Goal: Information Seeking & Learning: Learn about a topic

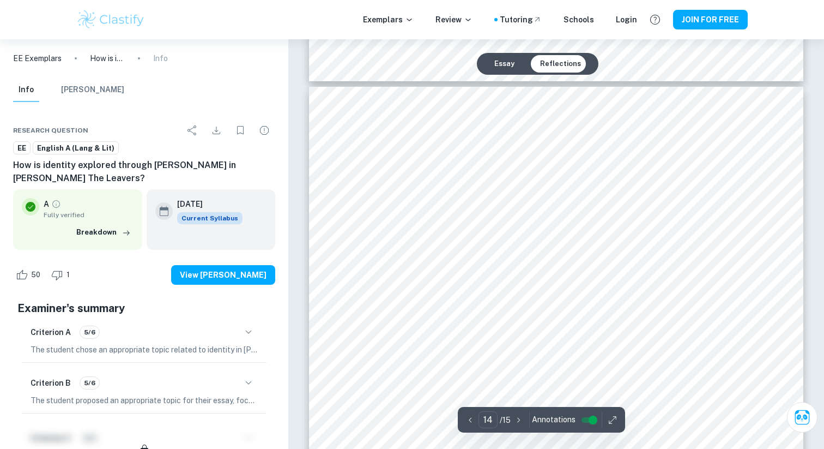
scroll to position [9342, 0]
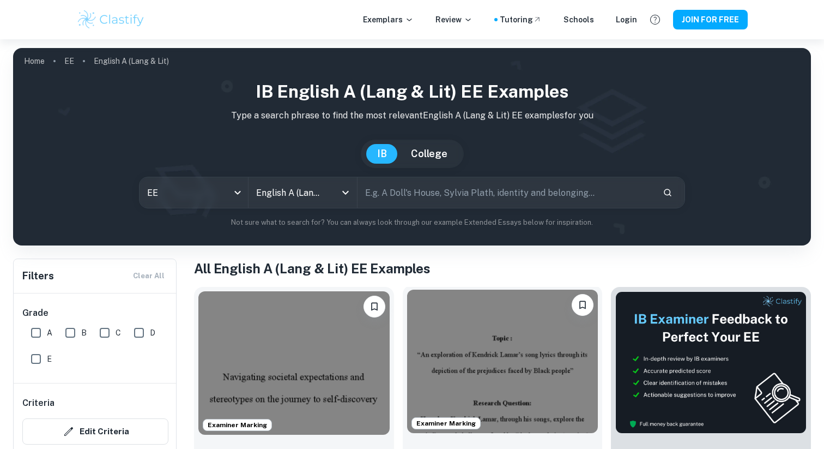
scroll to position [50, 0]
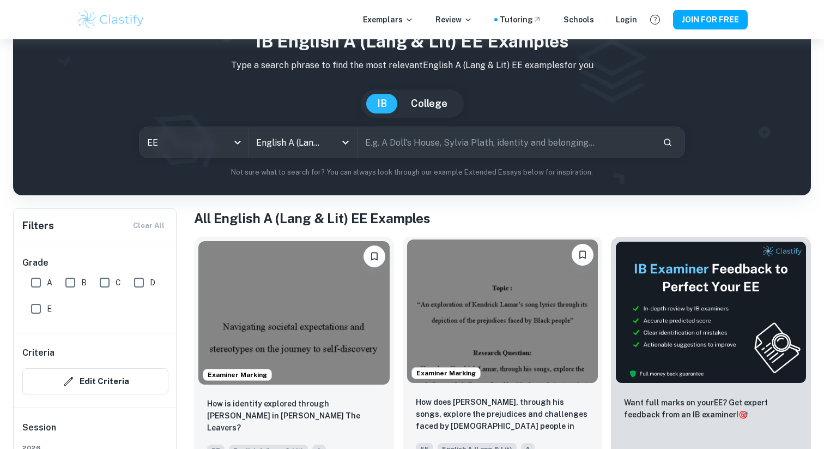
click at [488, 343] on img at bounding box center [502, 310] width 191 height 143
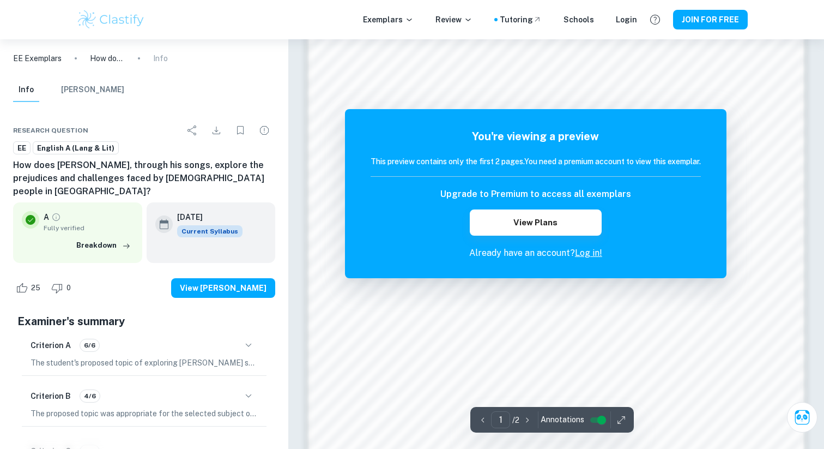
scroll to position [545, 0]
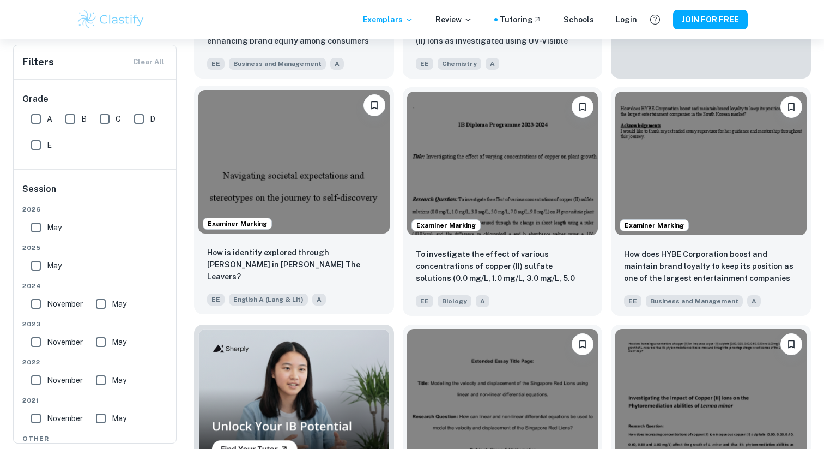
scroll to position [302, 0]
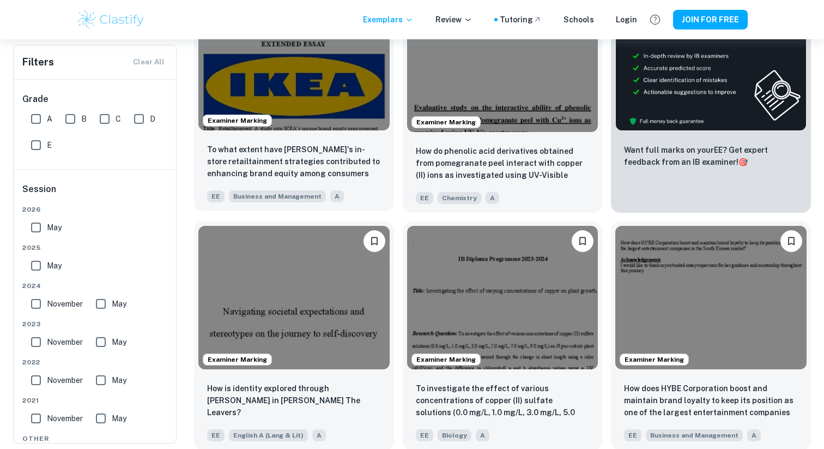
click at [304, 121] on img at bounding box center [293, 58] width 191 height 143
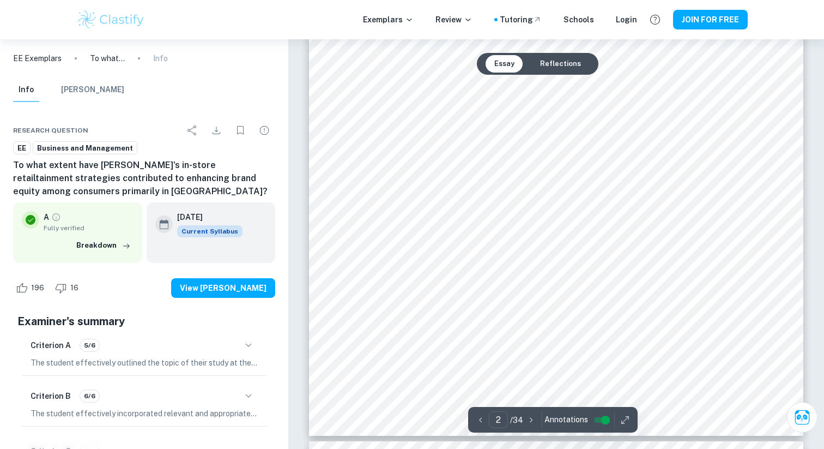
scroll to position [1239, 0]
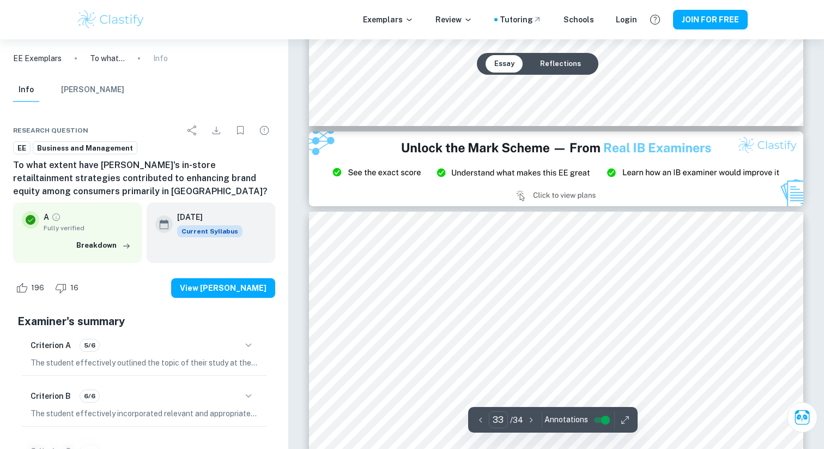
type input "32"
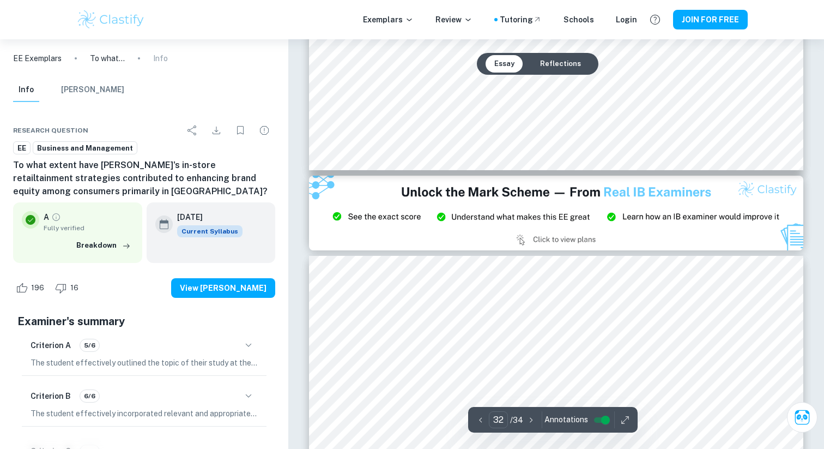
scroll to position [22858, 0]
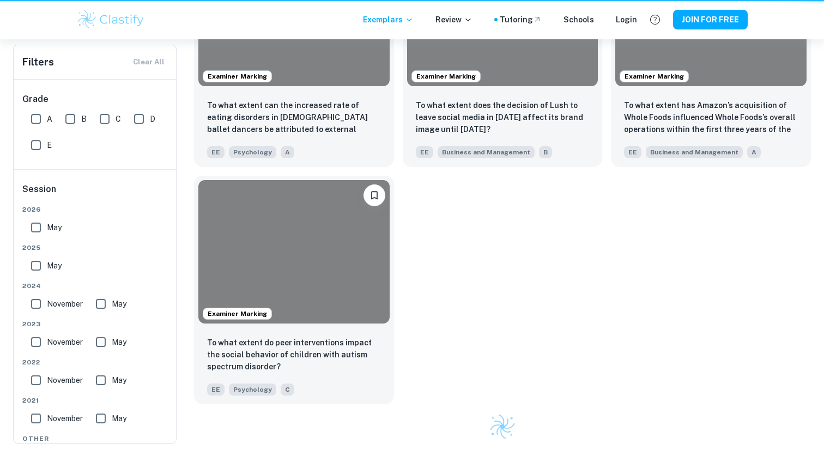
scroll to position [302, 0]
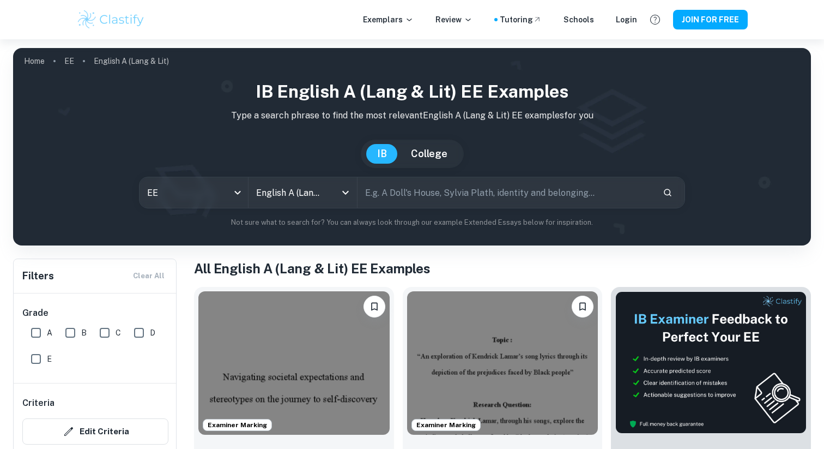
scroll to position [243, 0]
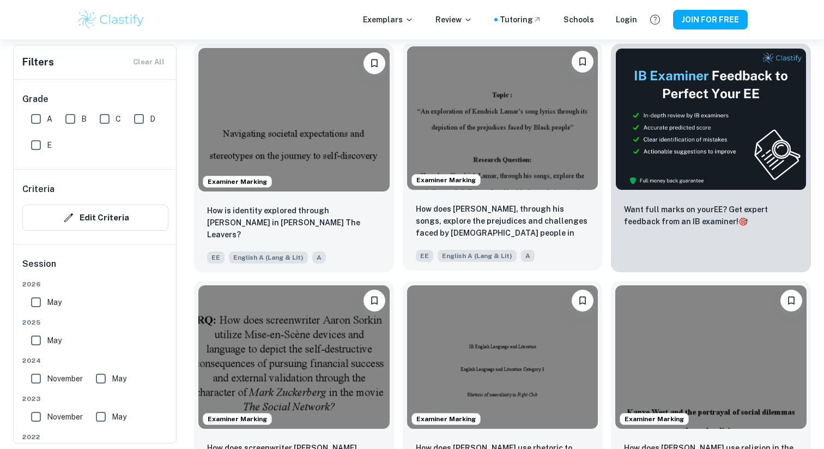
click at [552, 162] on img at bounding box center [502, 117] width 191 height 143
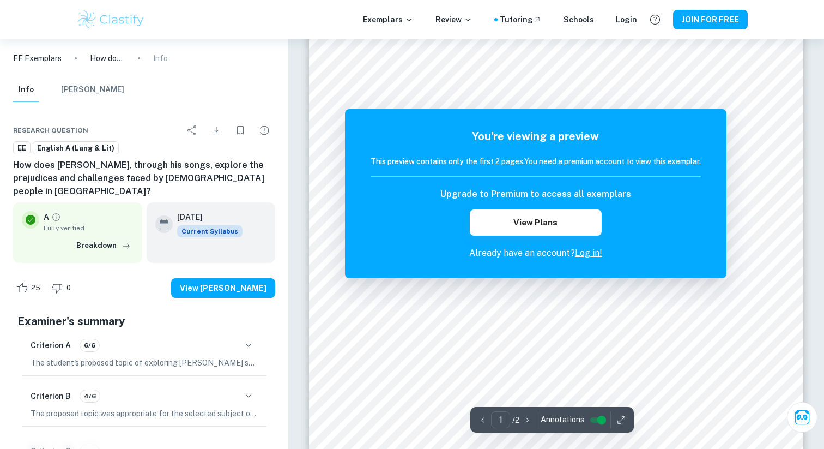
scroll to position [411, 0]
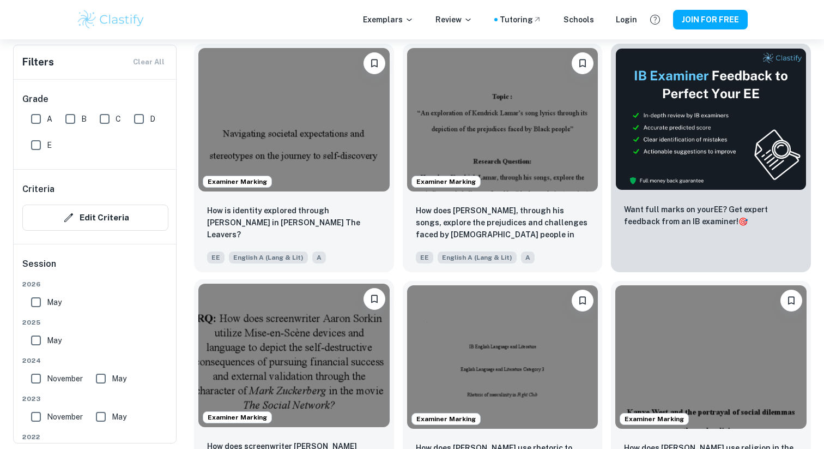
click at [275, 329] on img at bounding box center [293, 354] width 191 height 143
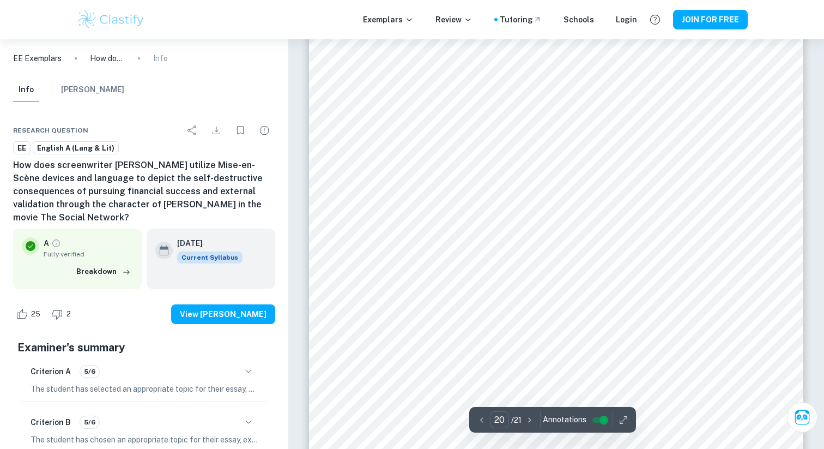
scroll to position [12675, 0]
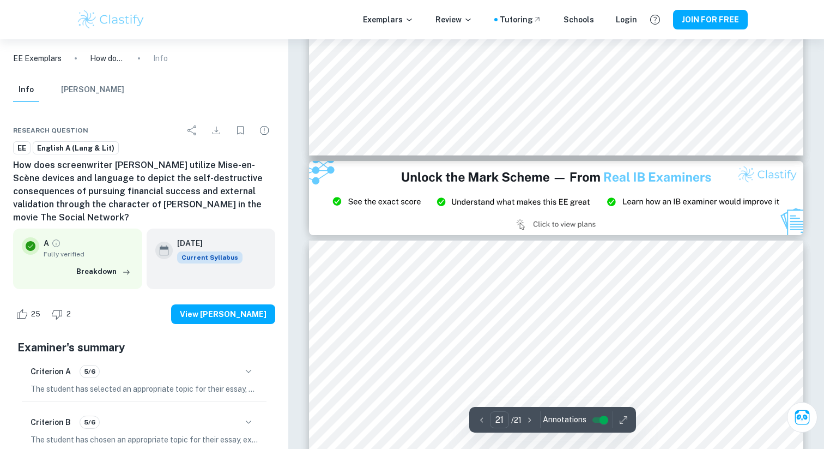
type input "20"
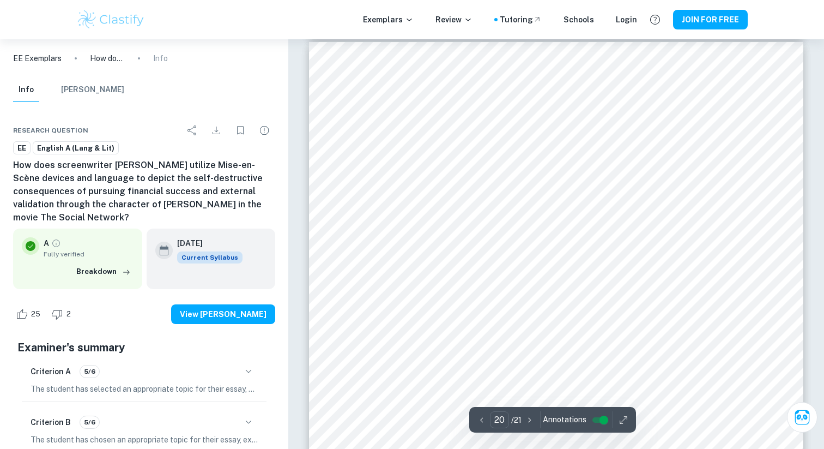
scroll to position [12591, 0]
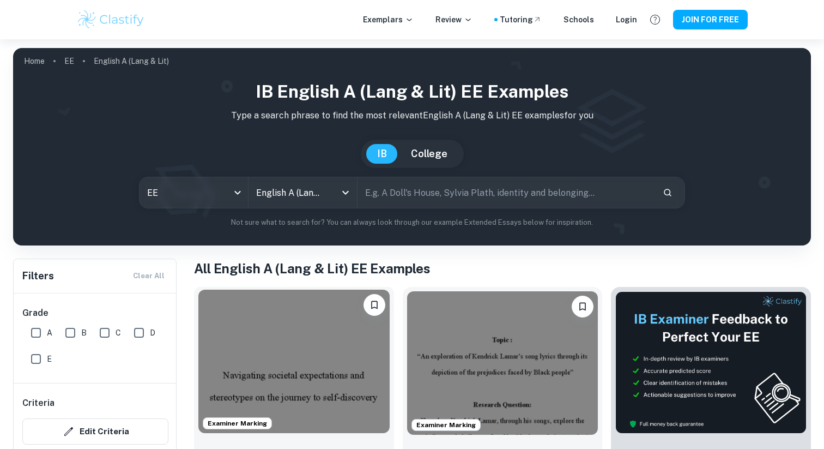
scroll to position [102, 0]
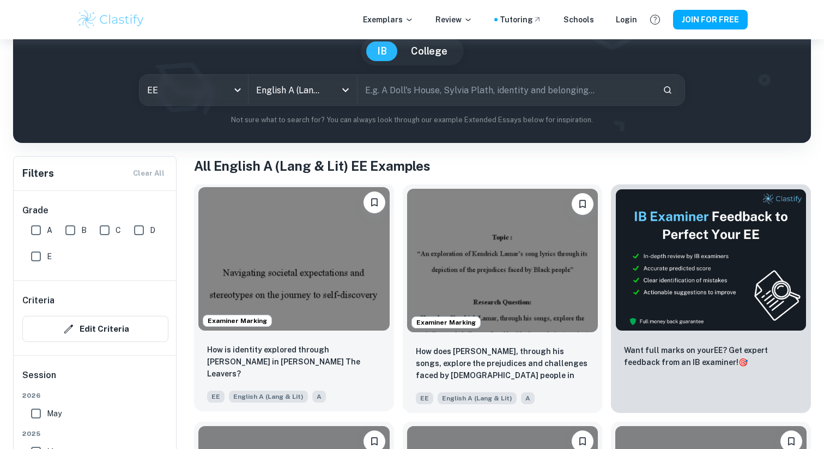
click at [287, 221] on img at bounding box center [293, 258] width 191 height 143
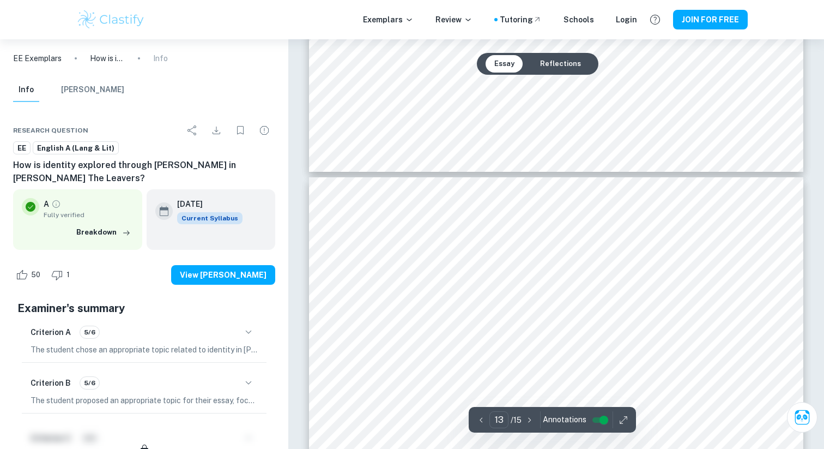
scroll to position [9194, 0]
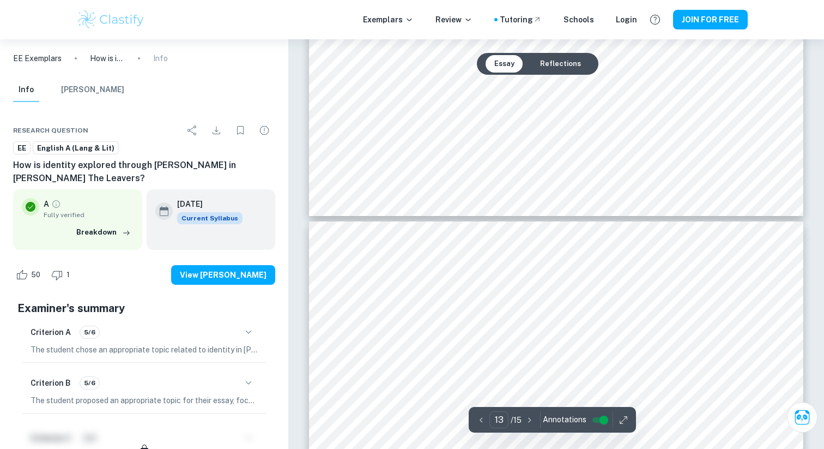
type input "14"
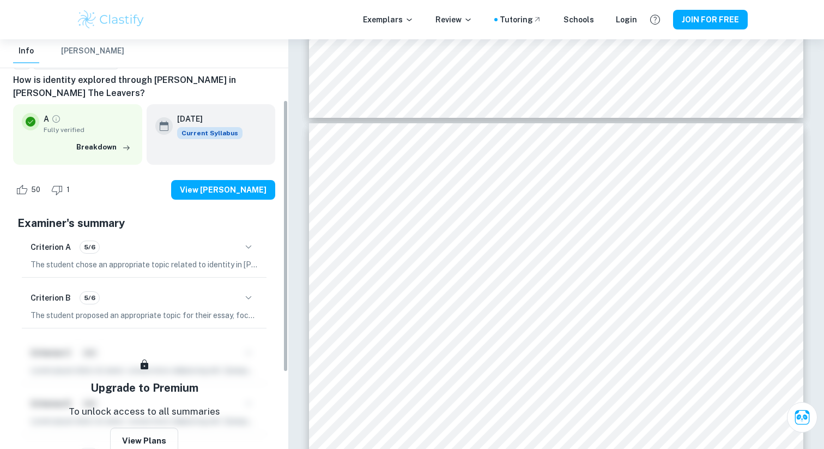
scroll to position [96, 0]
